Goal: Find specific page/section: Locate item on page

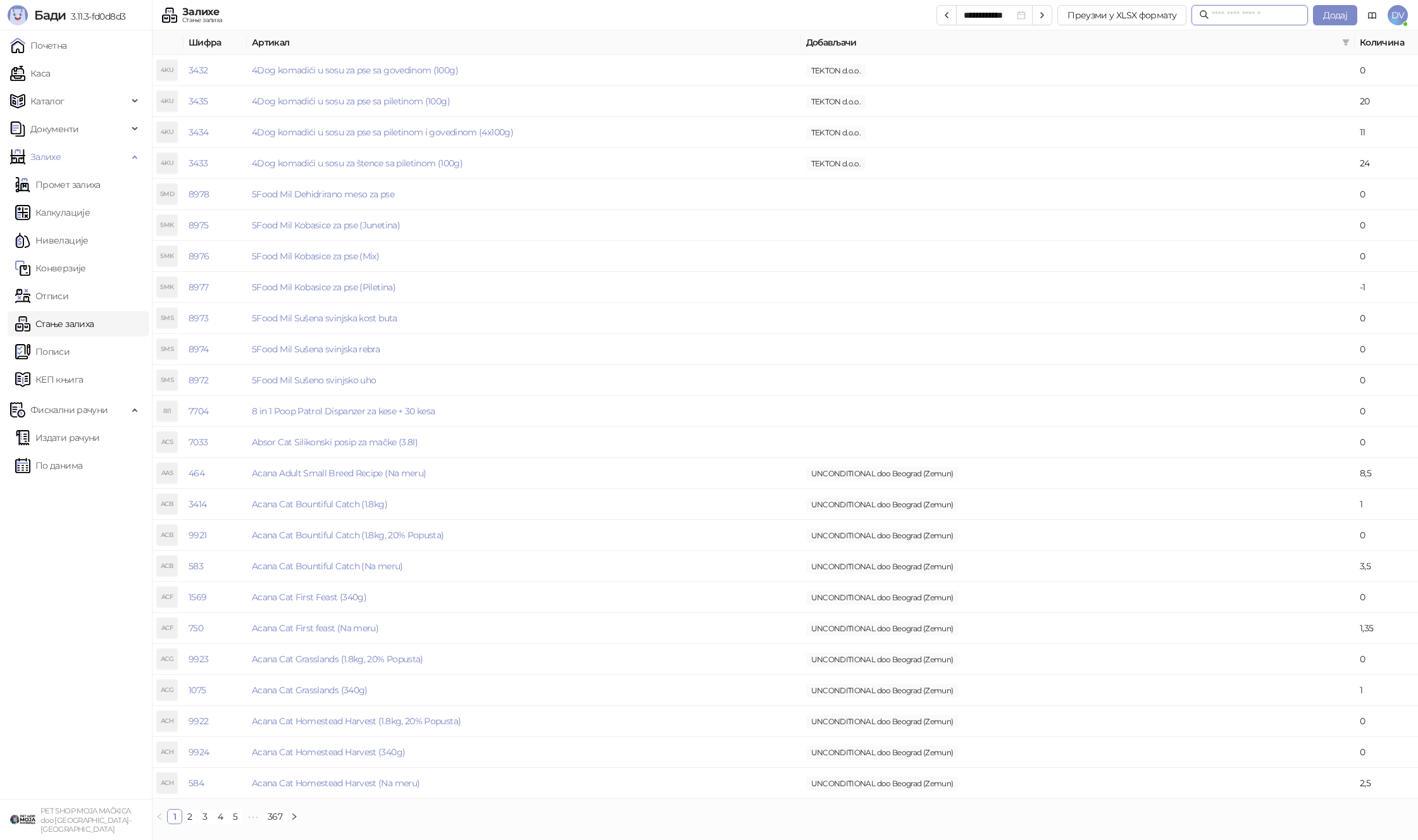
click at [1228, 14] on input "text" at bounding box center [1256, 14] width 88 height 14
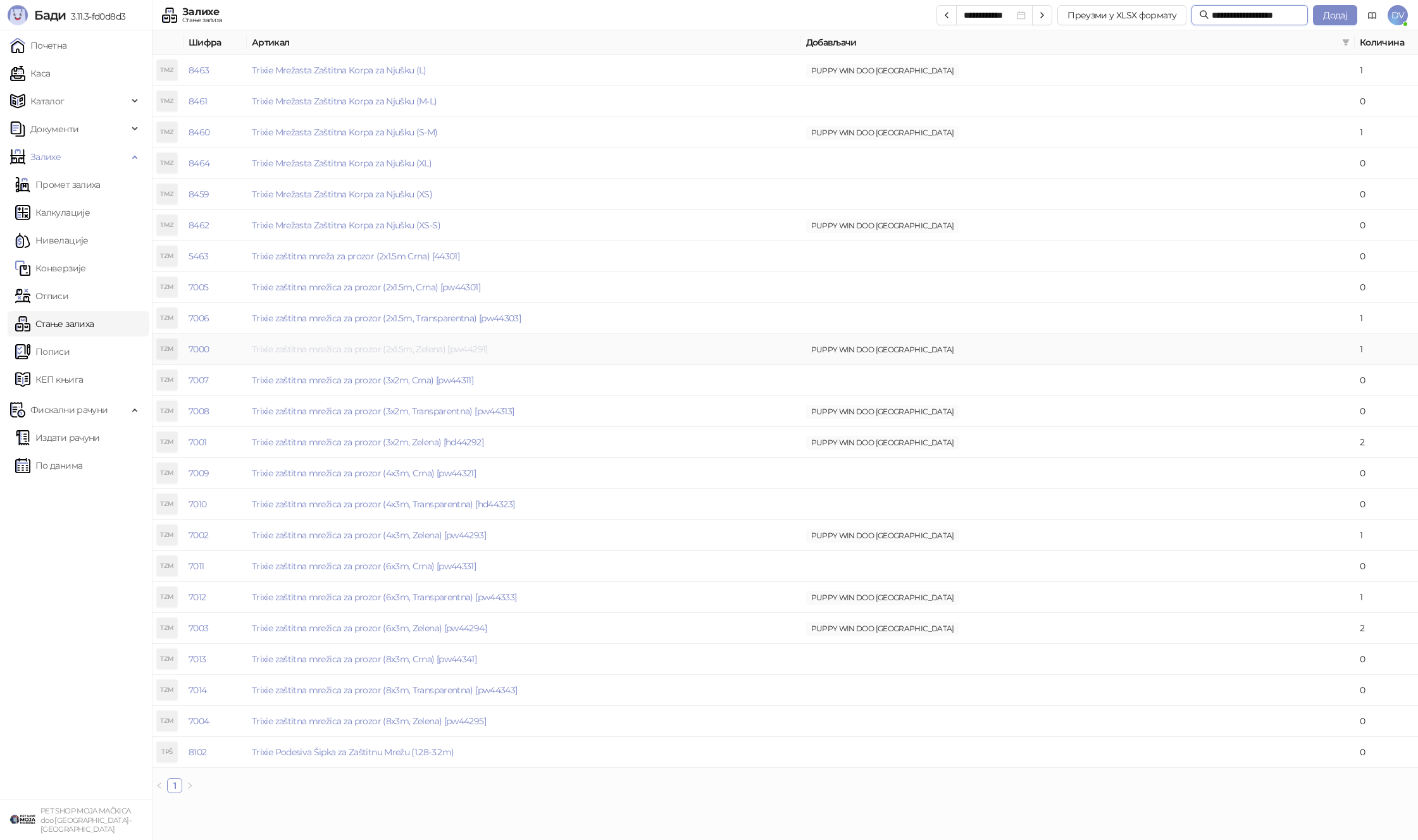
type input "**********"
click at [466, 346] on link "Trixie zaštitna mrežica za prozor (2x1.5m, Zelena) [pw44291]" at bounding box center [369, 349] width 236 height 12
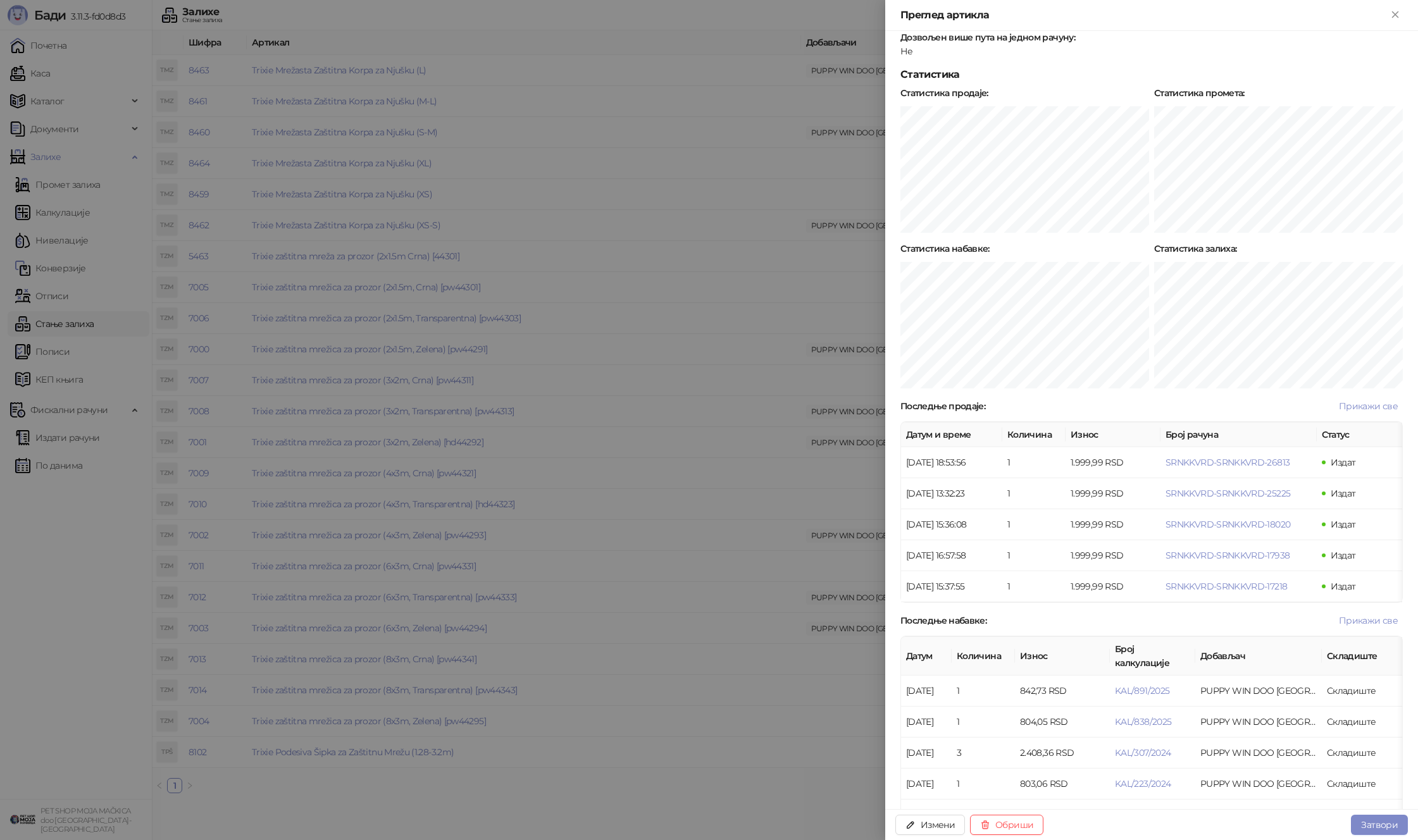
scroll to position [545, 0]
